Goal: Task Accomplishment & Management: Manage account settings

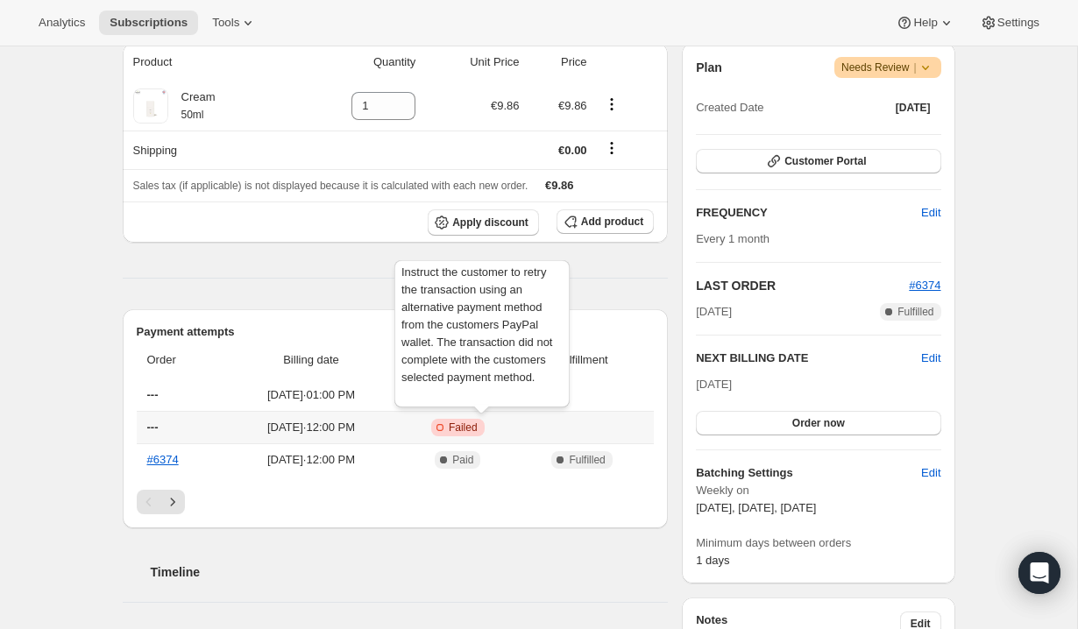
scroll to position [311, 0]
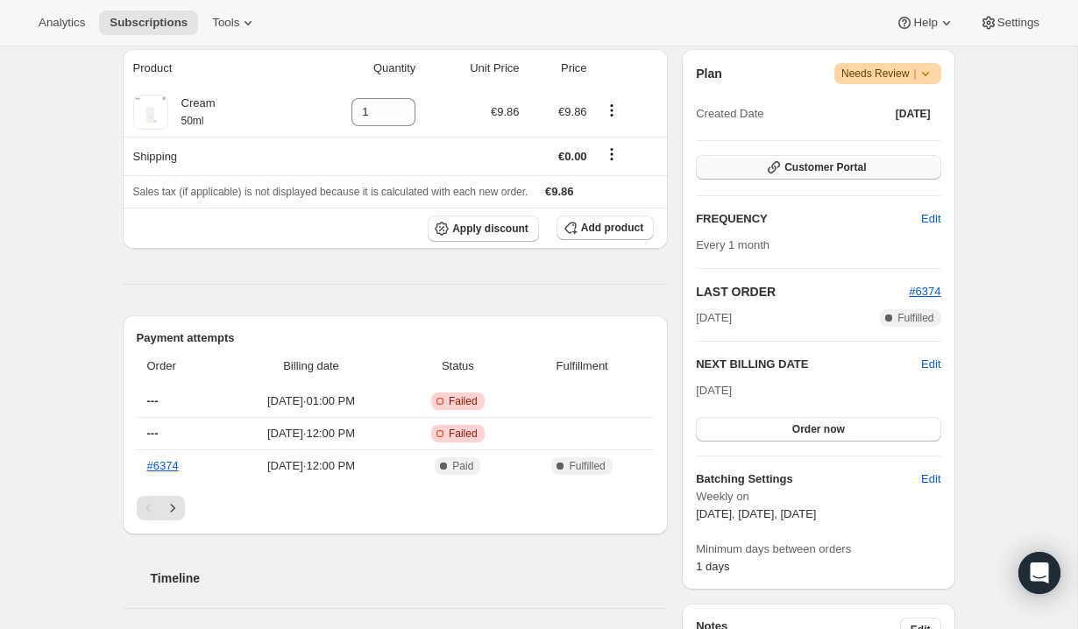
click at [829, 178] on button "Customer Portal" at bounding box center [818, 167] width 244 height 25
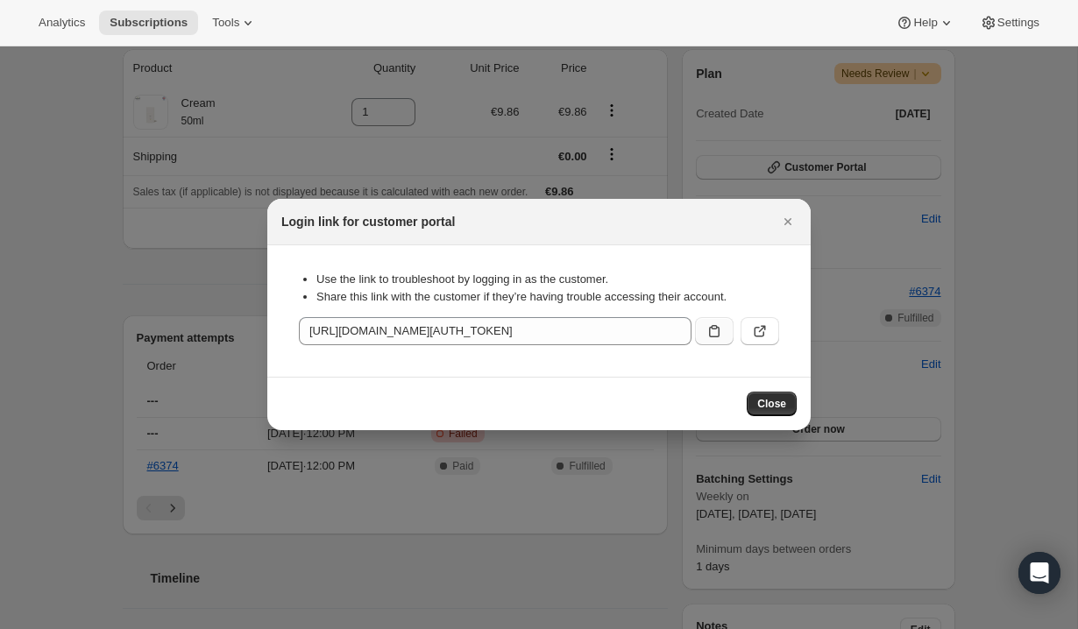
click at [722, 333] on icon ":r8o:" at bounding box center [714, 331] width 18 height 18
click at [796, 200] on div "Login link for customer portal" at bounding box center [538, 222] width 543 height 46
click at [796, 209] on div "Login link for customer portal" at bounding box center [538, 222] width 543 height 46
click at [787, 219] on icon "Close" at bounding box center [788, 222] width 18 height 18
